Goal: Check status: Check status

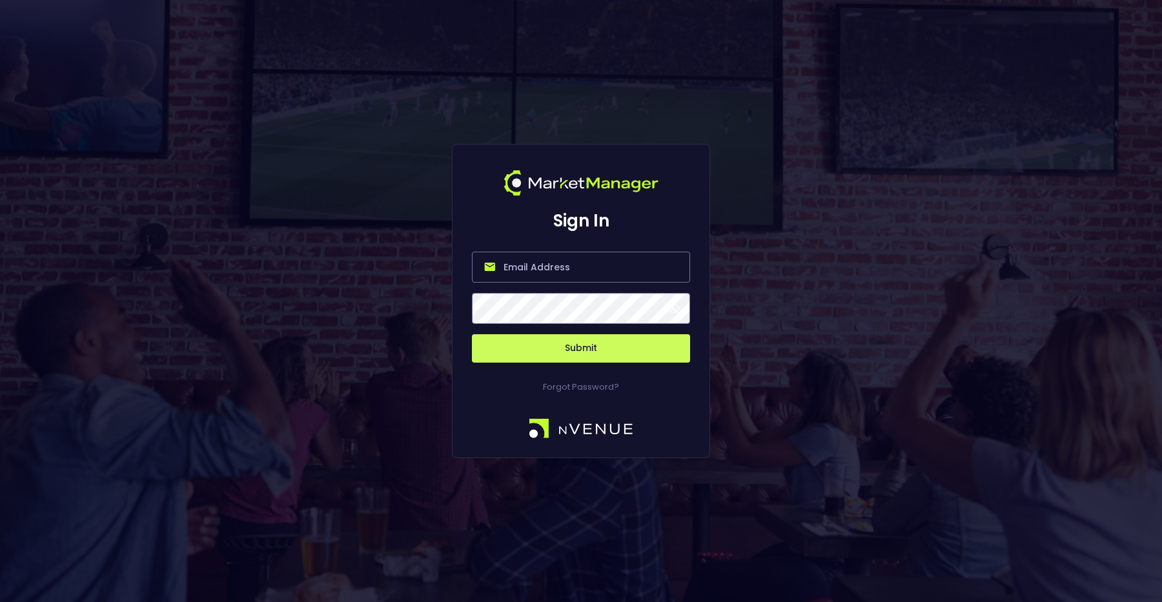
click at [524, 263] on input "email" at bounding box center [581, 267] width 218 height 31
type input "[PERSON_NAME][EMAIL_ADDRESS][DOMAIN_NAME]"
click at [573, 345] on button "Submit" at bounding box center [581, 348] width 218 height 28
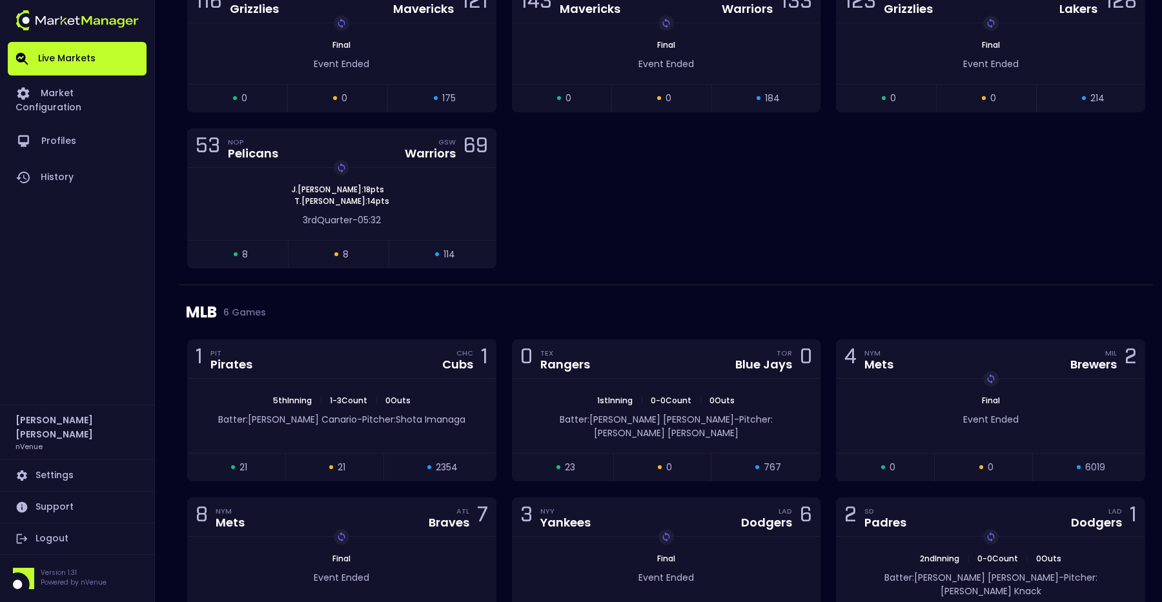
scroll to position [2280, 0]
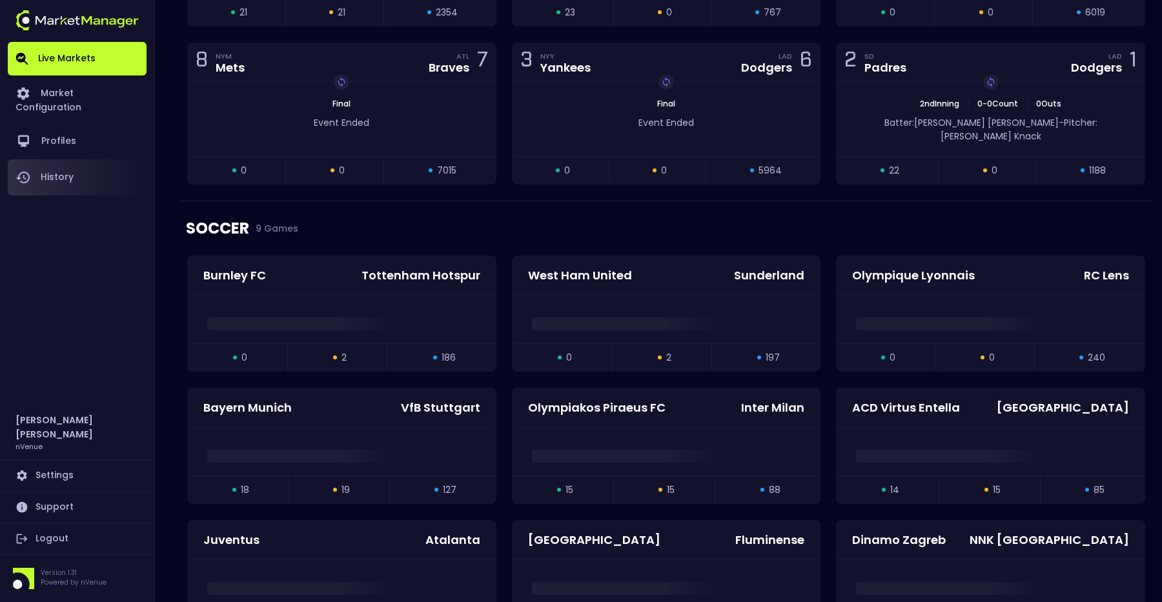
click at [69, 167] on link "History" at bounding box center [77, 177] width 139 height 36
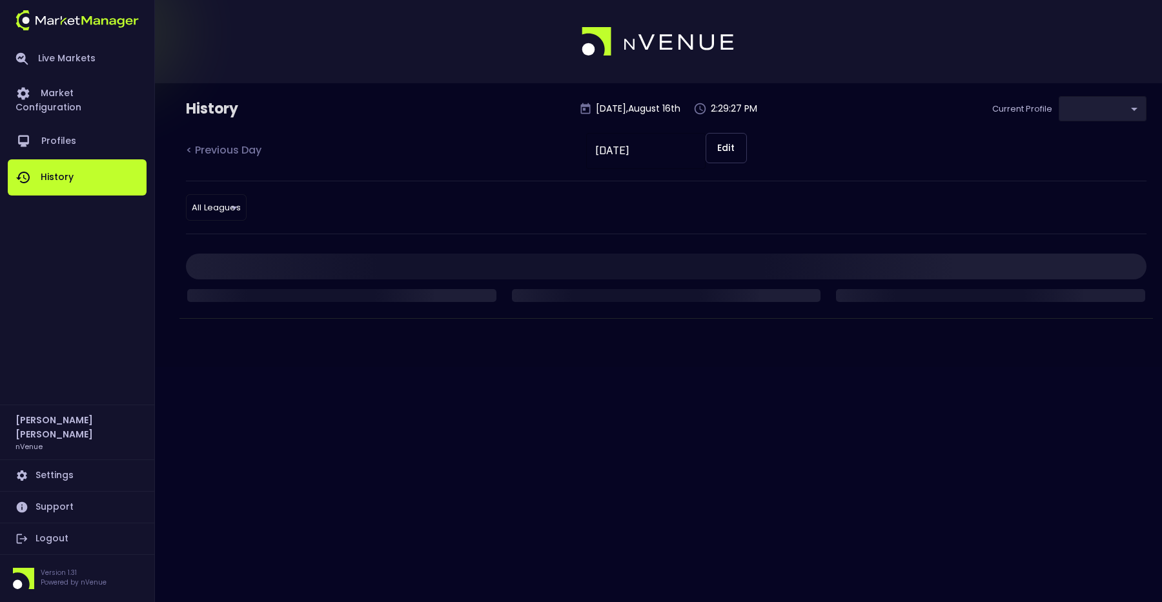
type input "d66ee90f-df8e-430e-a05c-aaf70ad95ad9"
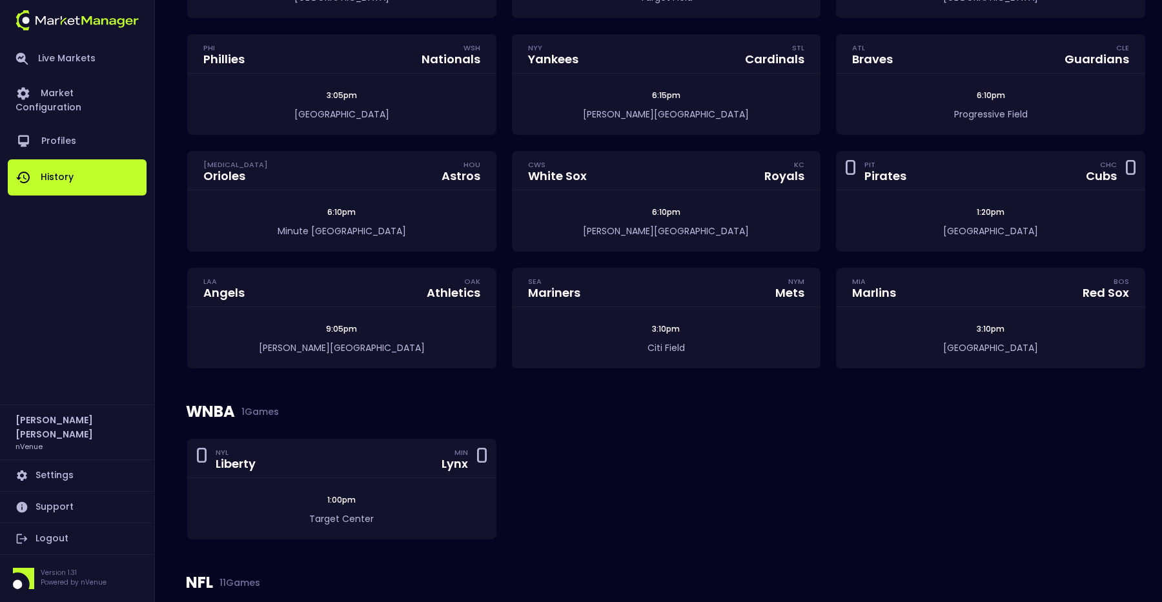
scroll to position [658, 0]
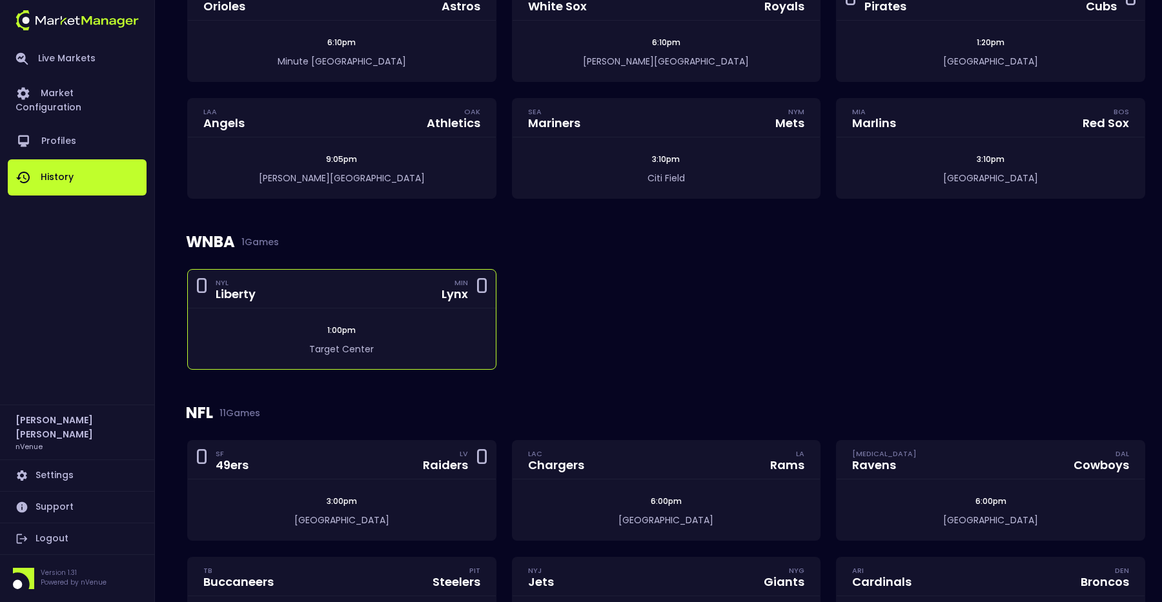
click at [307, 329] on div "1:00pm" at bounding box center [342, 331] width 308 height 12
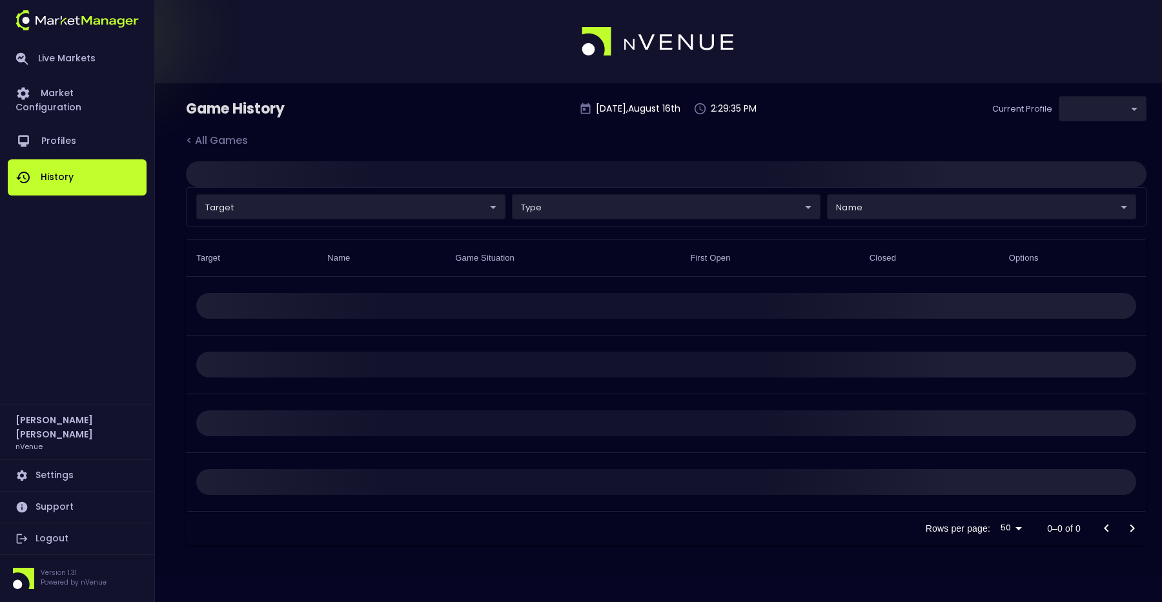
type input "d66ee90f-df8e-430e-a05c-aaf70ad95ad9"
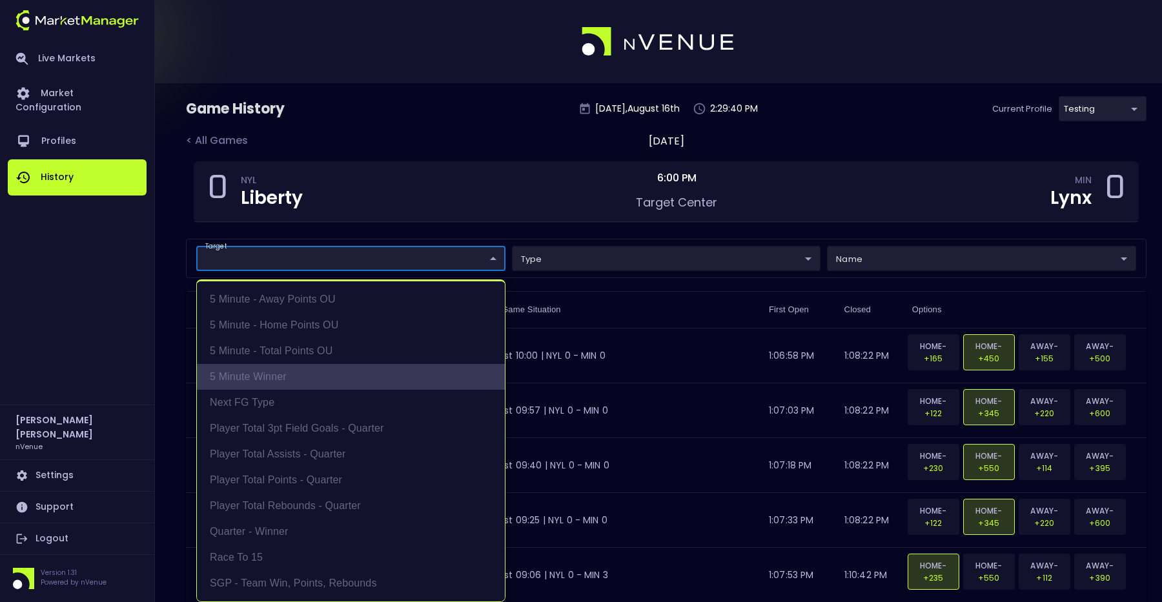
click at [314, 380] on li "5 Minute Winner" at bounding box center [351, 377] width 308 height 26
type input "5 Minute Winner"
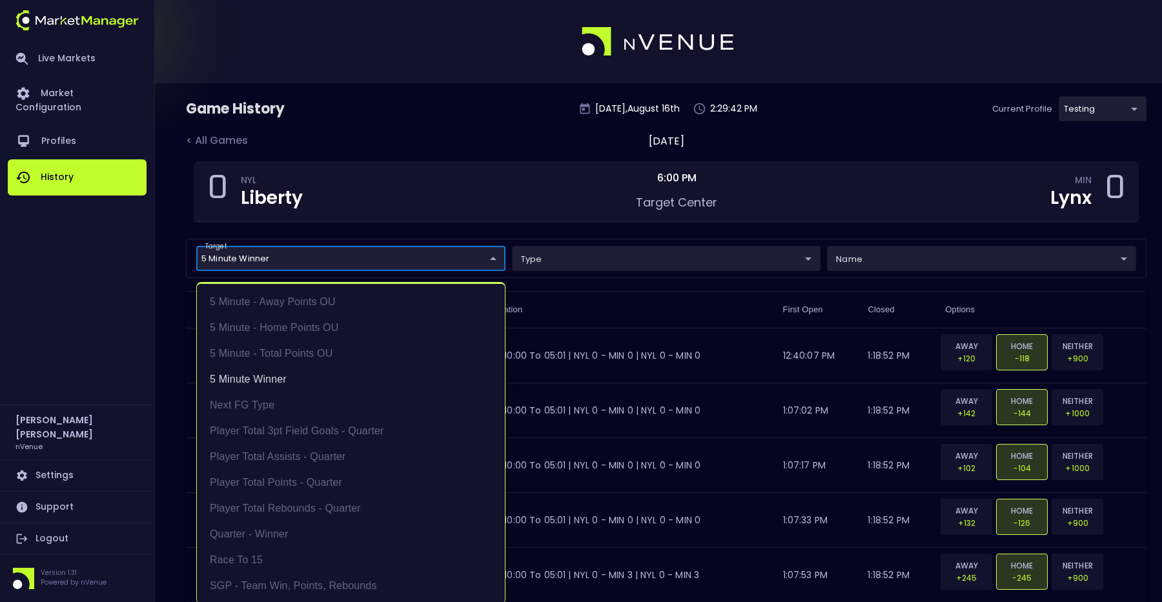
scroll to position [2, 0]
click at [572, 236] on div at bounding box center [581, 301] width 1162 height 602
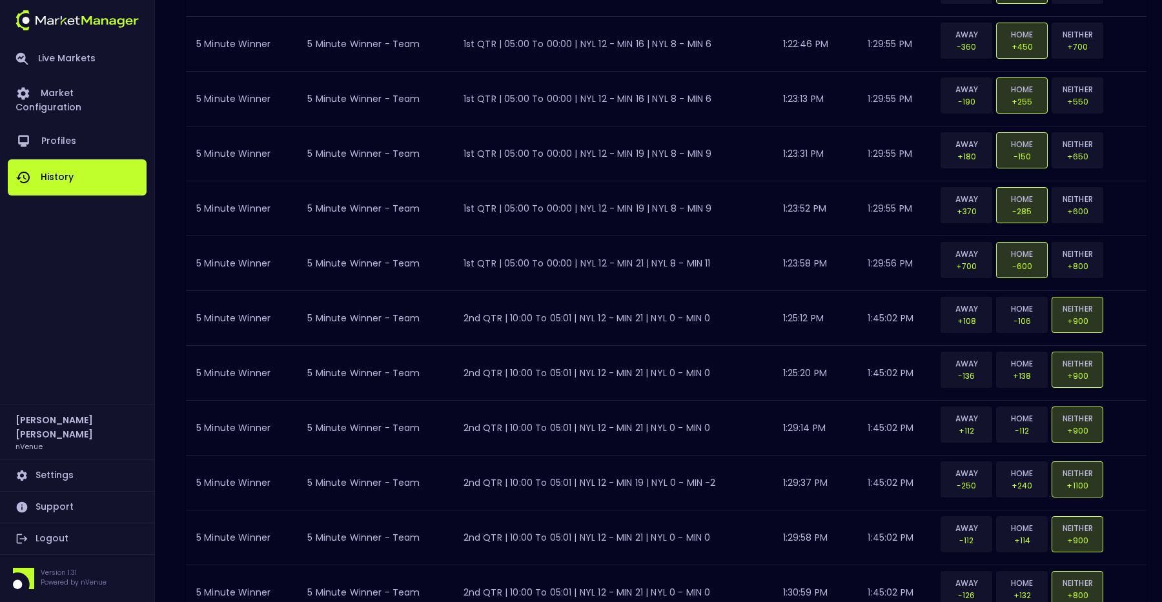
scroll to position [2535, 0]
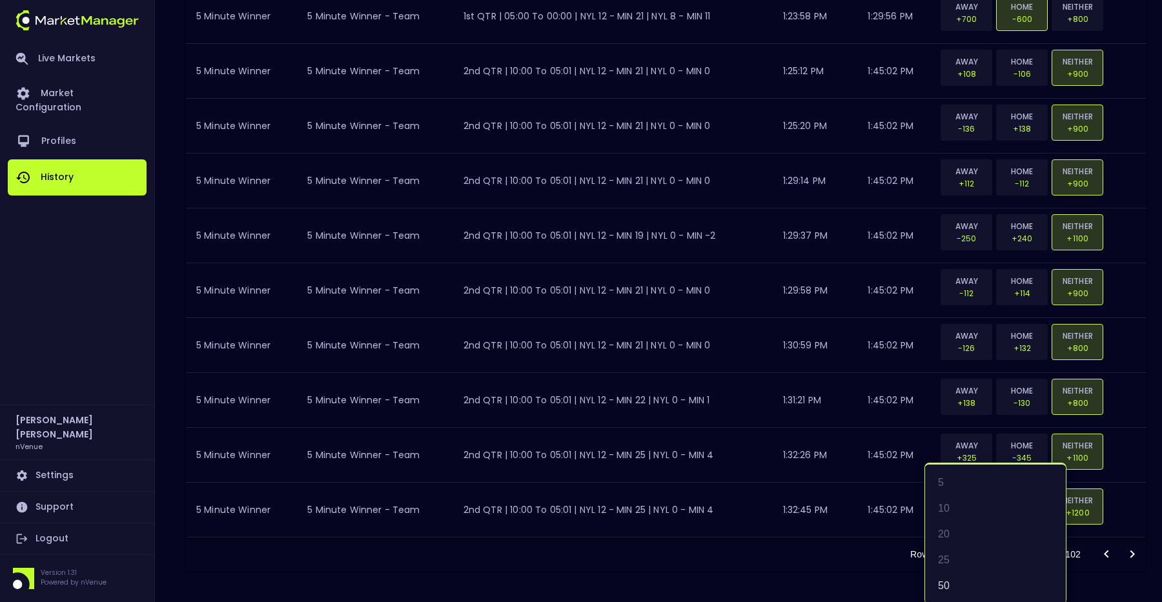
click at [1129, 560] on div at bounding box center [581, 301] width 1162 height 602
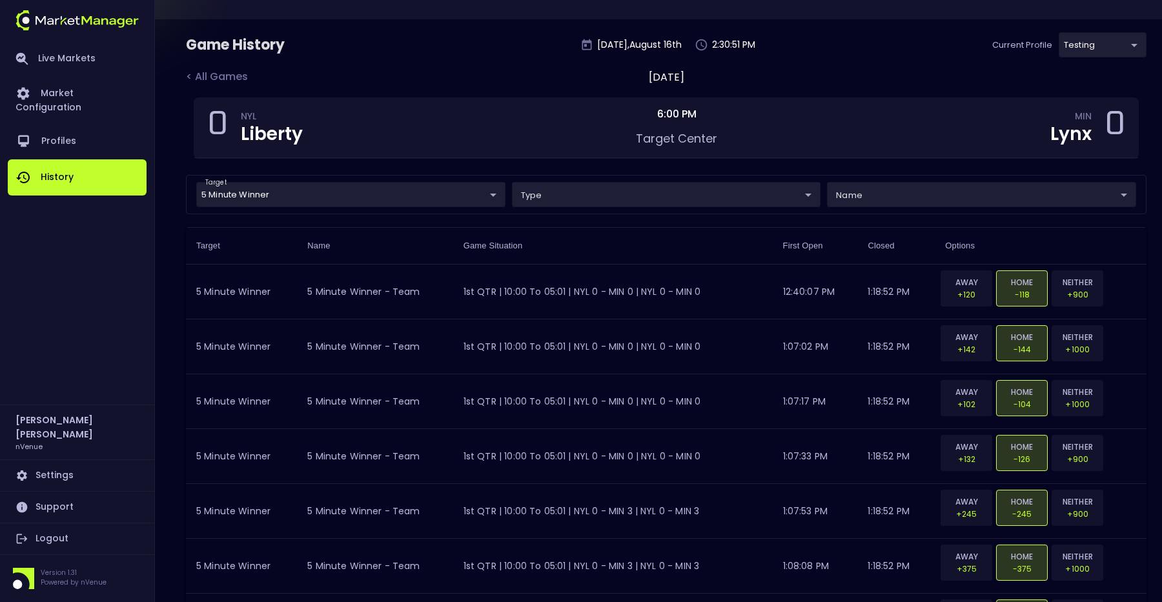
scroll to position [0, 0]
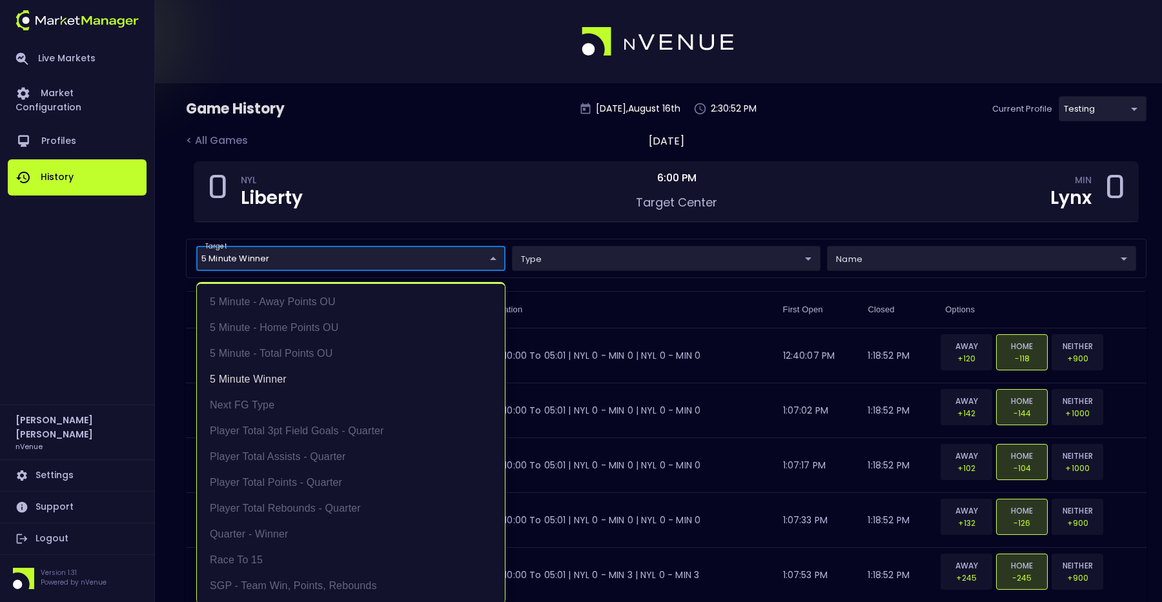
click at [294, 378] on li "5 Minute Winner" at bounding box center [351, 380] width 308 height 26
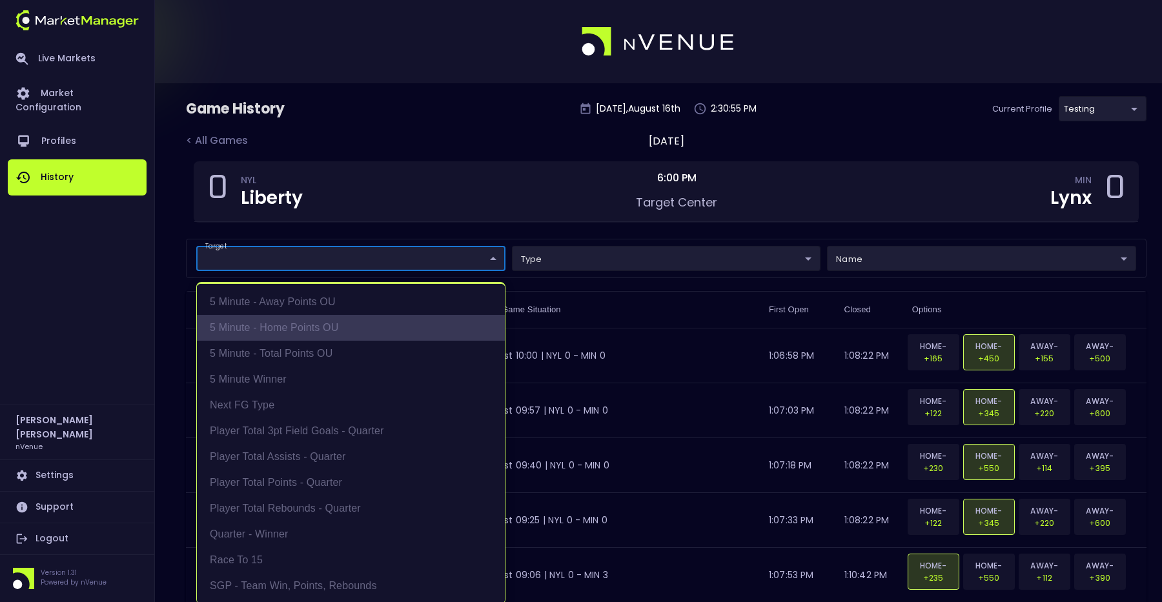
click at [309, 329] on li "5 Minute - Home Points OU" at bounding box center [351, 328] width 308 height 26
type input "5 Minute - Home Points OU"
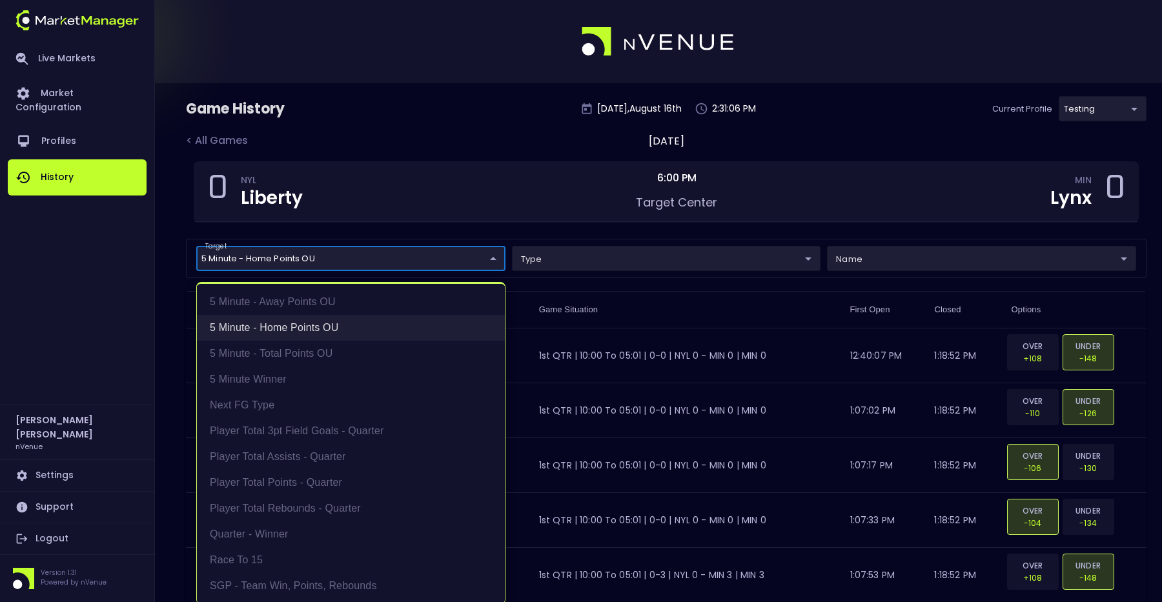
click at [315, 329] on li "5 Minute - Home Points OU" at bounding box center [351, 328] width 308 height 26
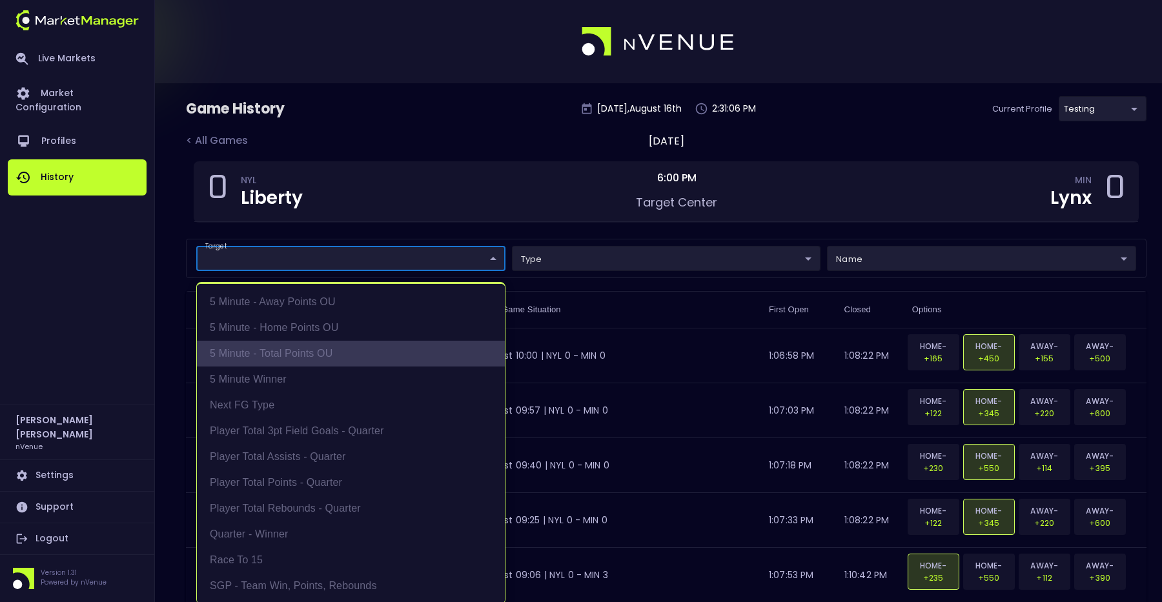
click at [308, 343] on li "5 Minute - Total Points OU" at bounding box center [351, 354] width 308 height 26
type input "5 Minute - Total Points OU"
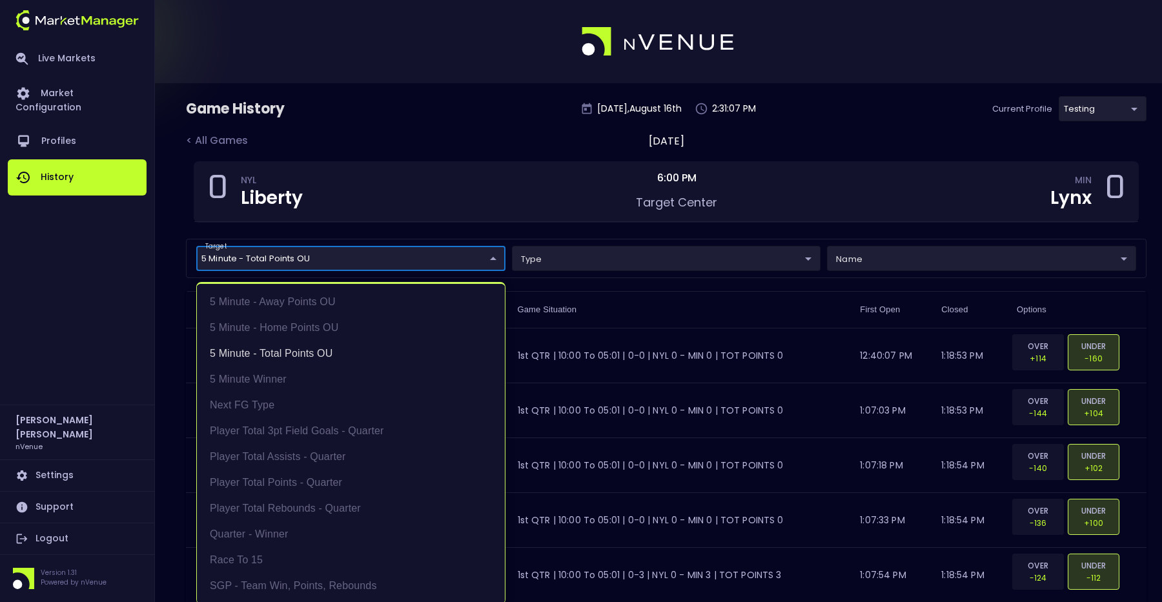
click at [621, 136] on div at bounding box center [581, 301] width 1162 height 602
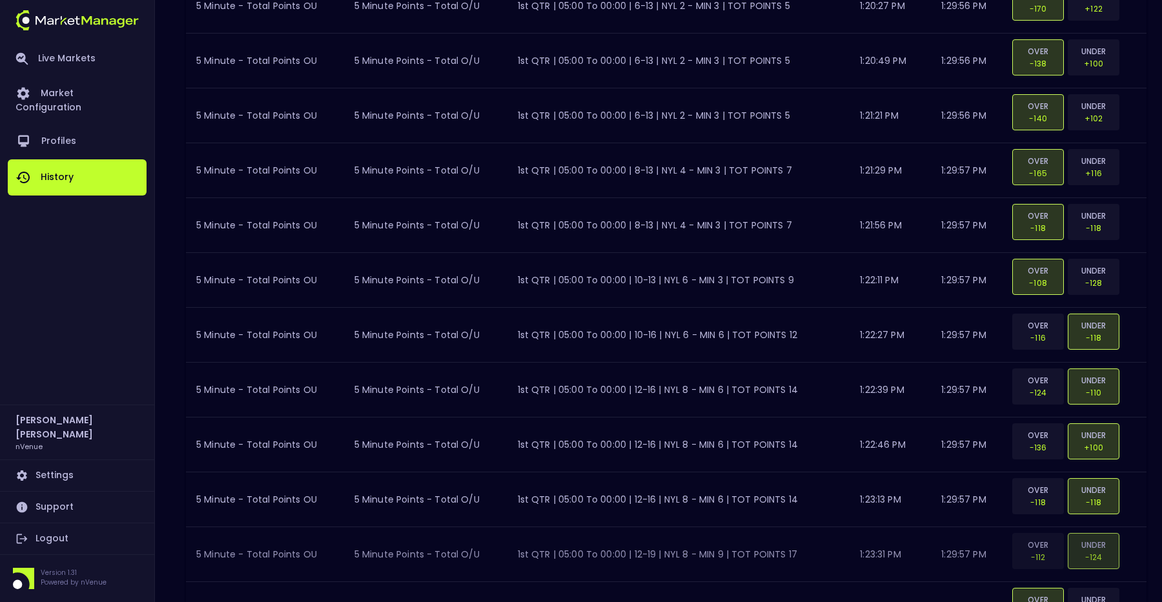
scroll to position [1772, 0]
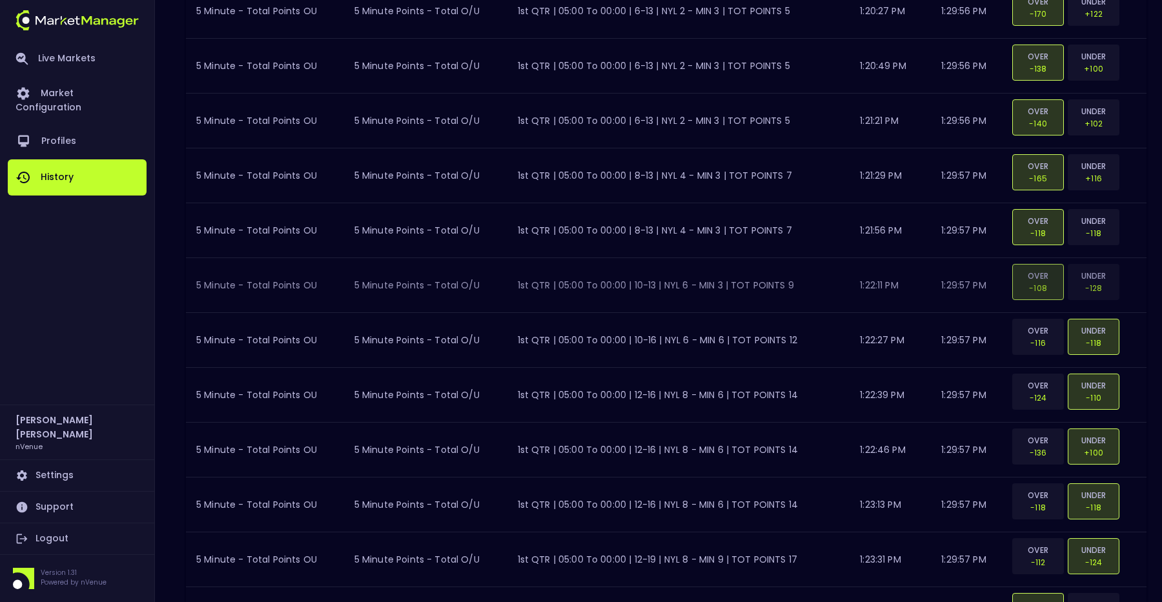
click at [517, 296] on td "1st QTR | 05:00 to 00:00 | 10-13 | NYL 6 - MIN 3 | TOT POINTS 9" at bounding box center [678, 285] width 343 height 55
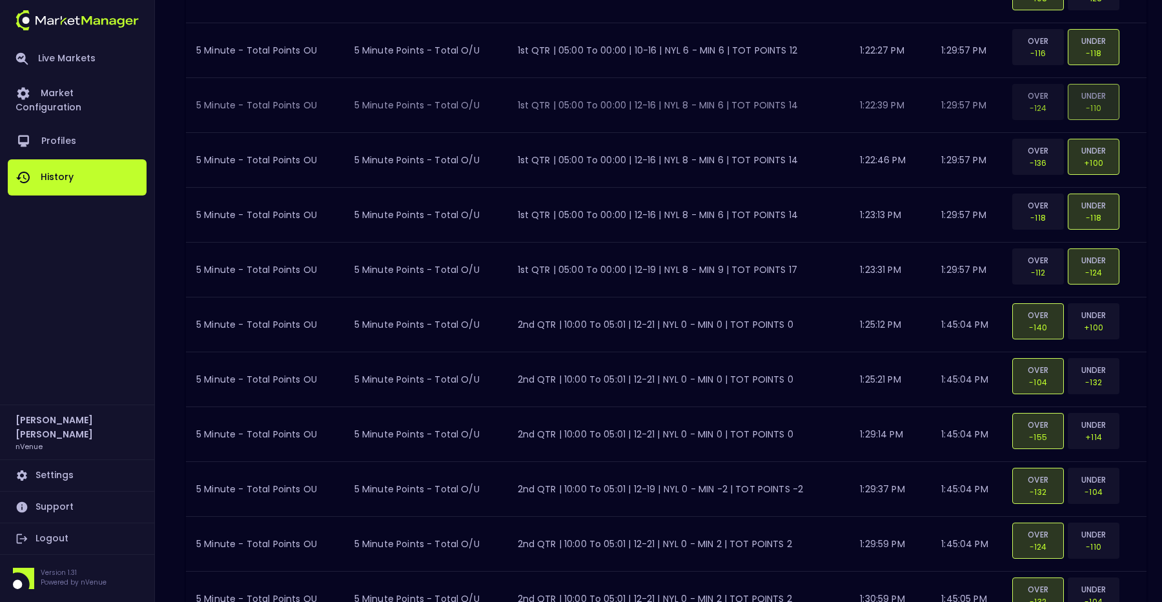
scroll to position [2043, 0]
